Goal: Find contact information: Find contact information

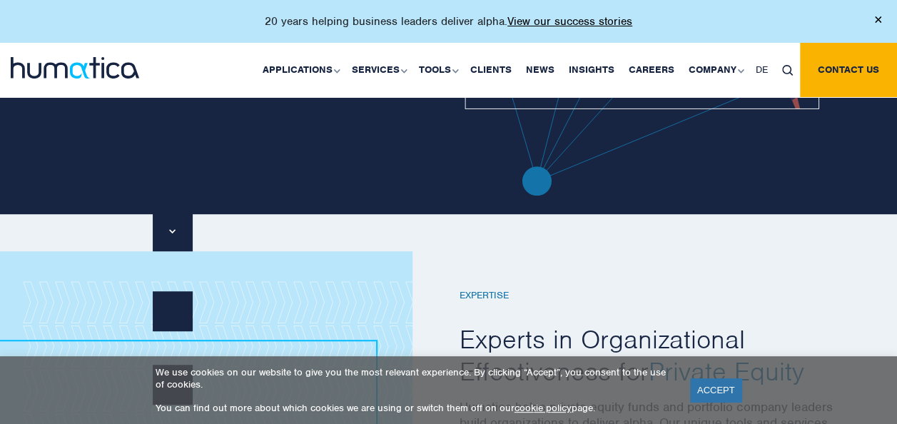
scroll to position [524, 0]
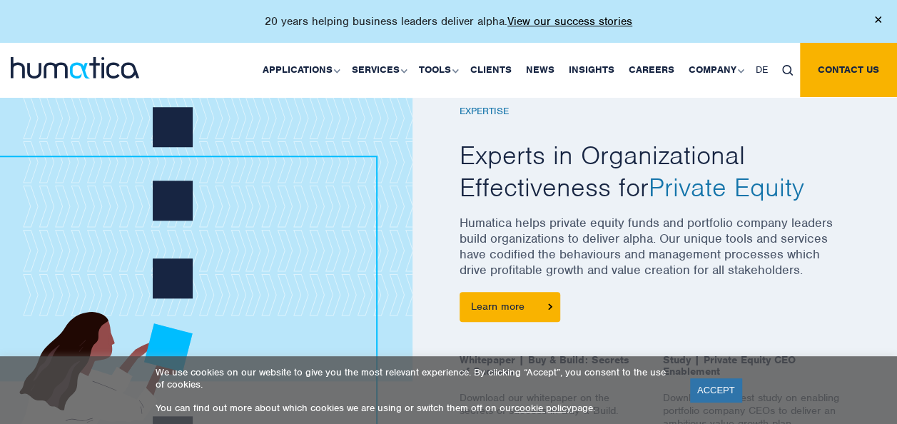
click at [66, 4] on div "20 years helping business leaders deliver alpha. View our success stories" at bounding box center [448, 21] width 897 height 43
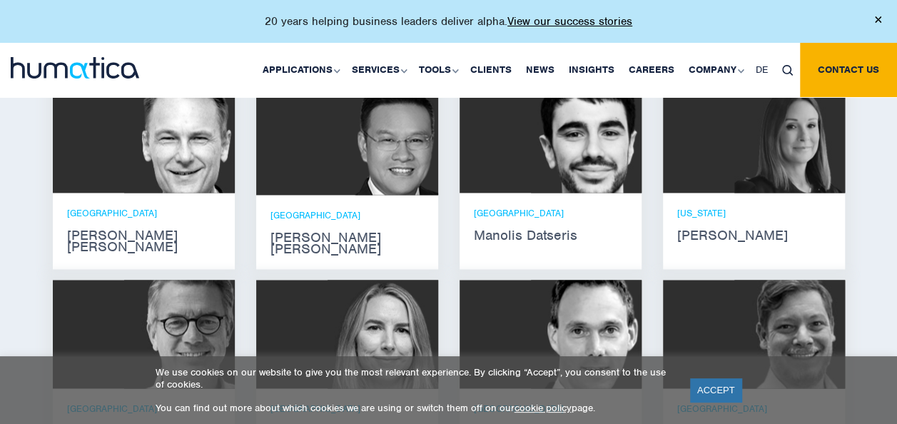
scroll to position [936, 0]
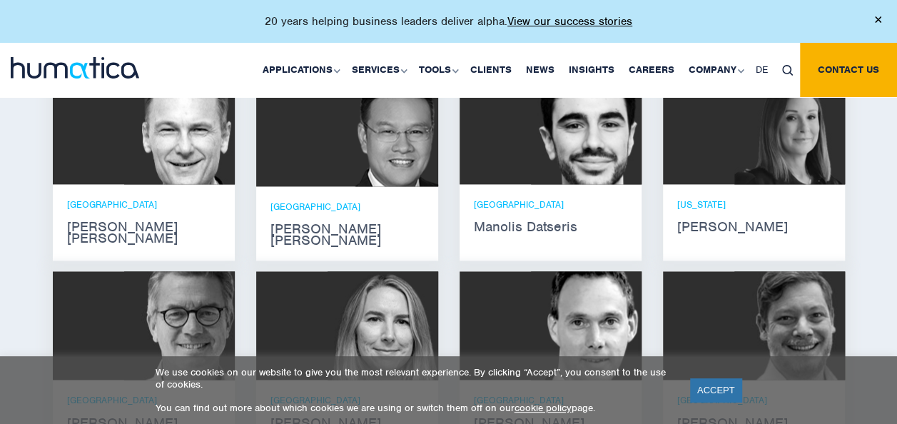
click at [177, 180] on img at bounding box center [179, 130] width 111 height 109
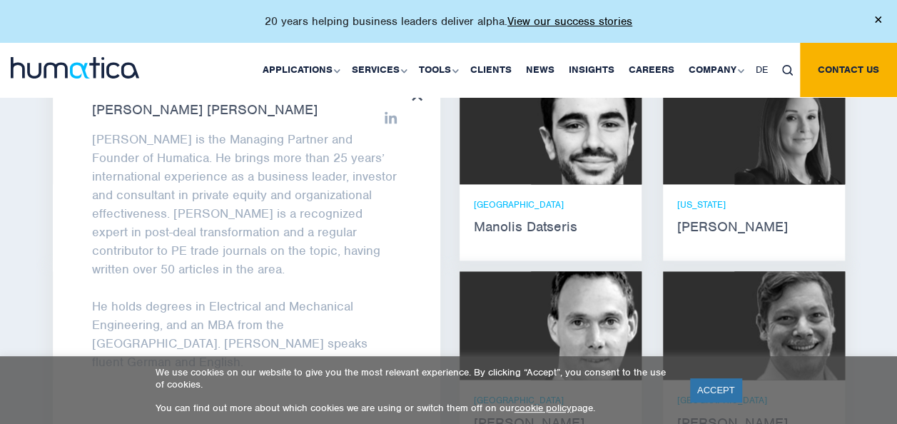
click at [177, 180] on p "Andros is the Managing Partner and Founder of Humatica. He brings more than 25 …" at bounding box center [246, 204] width 309 height 148
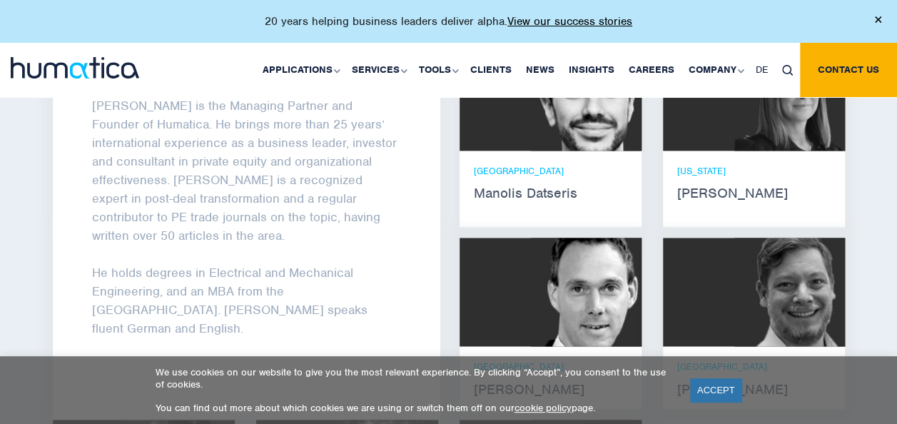
scroll to position [969, 0]
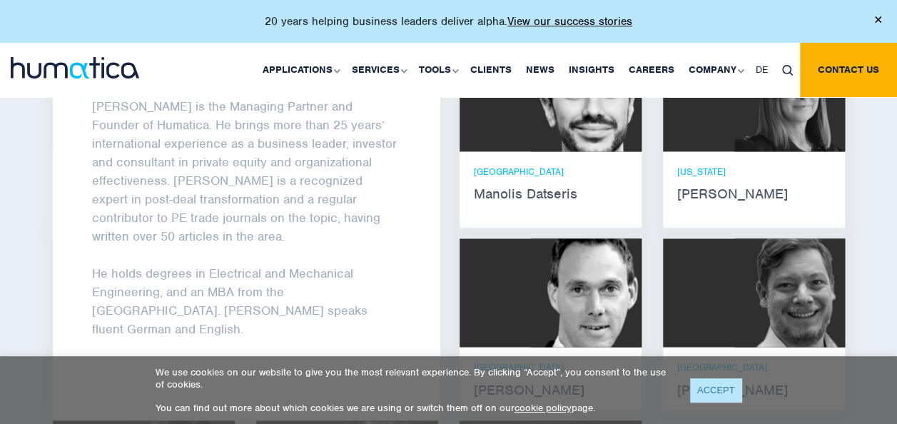
click at [717, 391] on link "ACCEPT" at bounding box center [716, 390] width 52 height 24
